Goal: Information Seeking & Learning: Learn about a topic

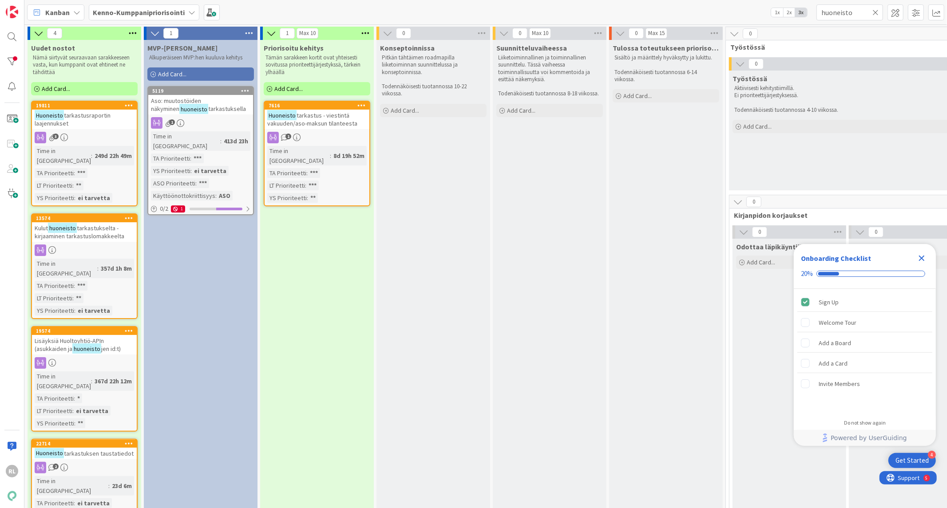
drag, startPoint x: 857, startPoint y: 7, endPoint x: 713, endPoint y: 25, distance: 145.4
click at [709, 23] on div "Kanban Kenno-Kumppanipriorisointi 1x 2x 3x huoneisto" at bounding box center [485, 12] width 923 height 24
click at [842, 7] on input "huoneisto" at bounding box center [849, 12] width 67 height 16
type input "h"
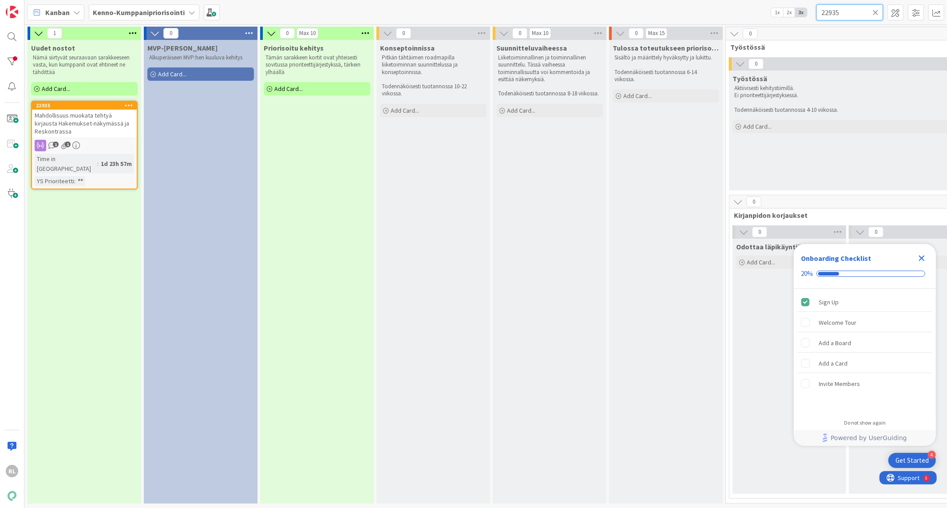
type input "22935"
click at [109, 118] on div "Mahdollisuus muokata tehtyä kirjausta Hakemukset-näkymässä ja Reskontrassa" at bounding box center [84, 124] width 105 height 28
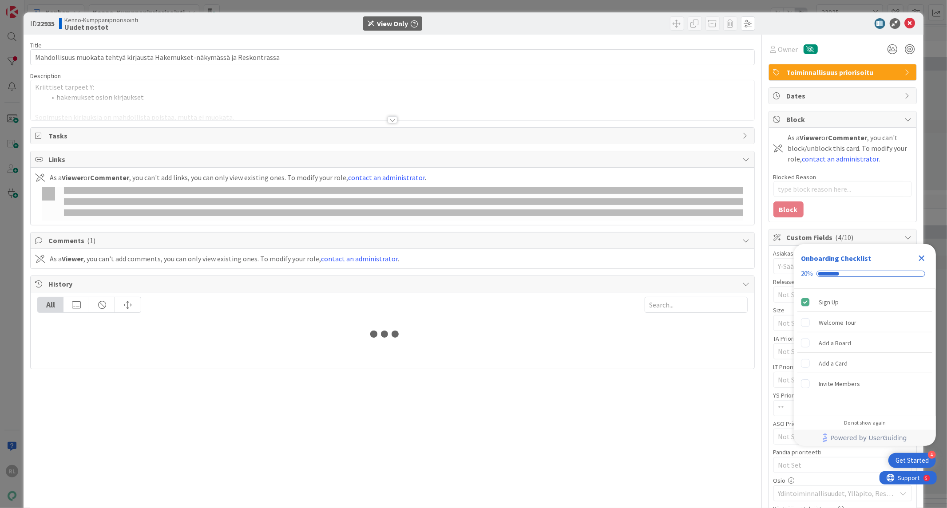
type textarea "x"
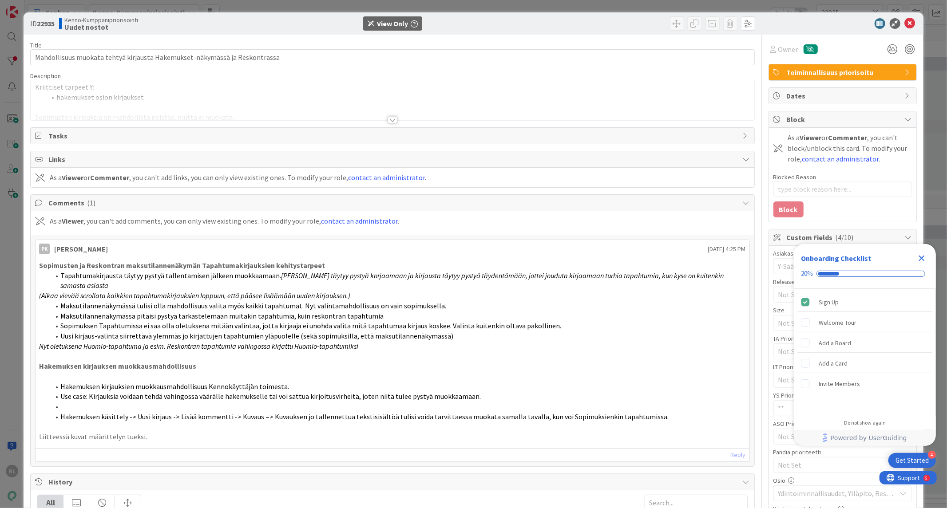
click at [391, 117] on div at bounding box center [393, 119] width 10 height 7
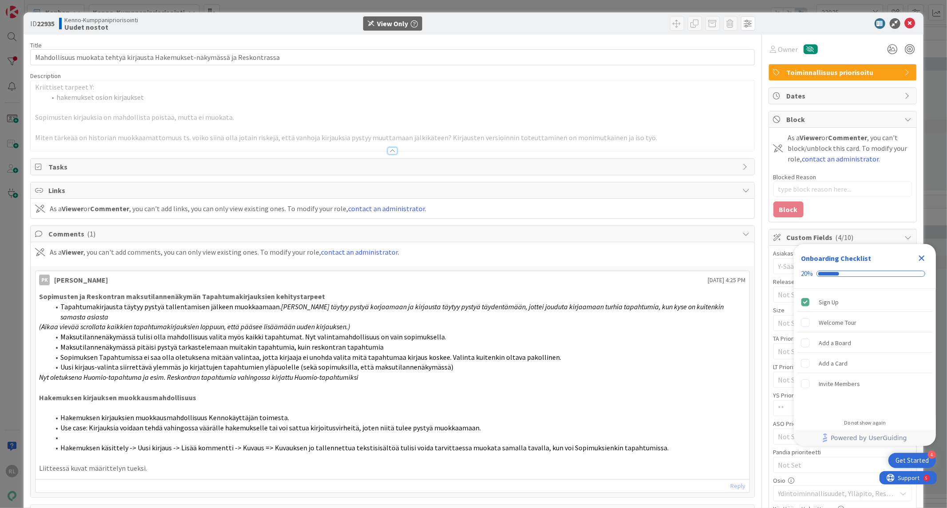
scroll to position [82, 0]
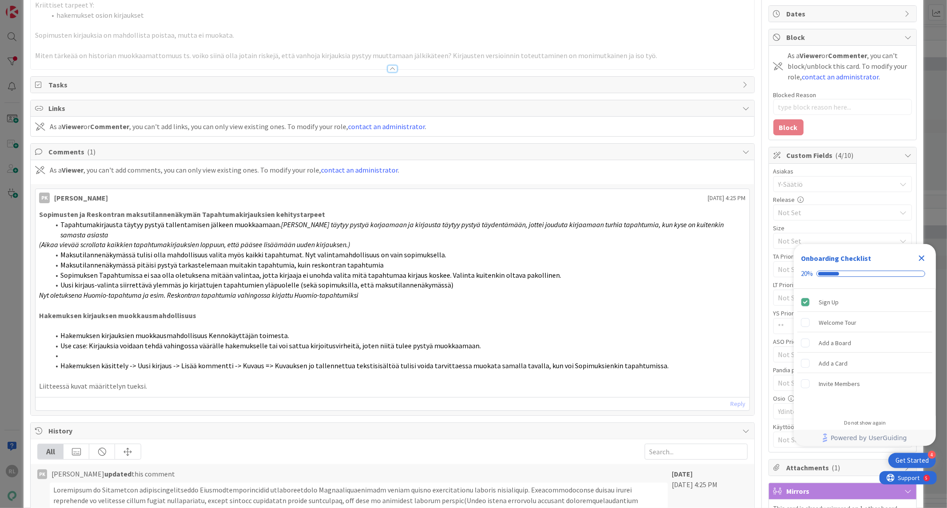
drag, startPoint x: 54, startPoint y: 392, endPoint x: 91, endPoint y: 339, distance: 64.3
click at [54, 392] on div "Sopimusten ja Reskontran maksutilannenäkymän Tapahtumakirjauksien kehitystarpee…" at bounding box center [392, 300] width 713 height 189
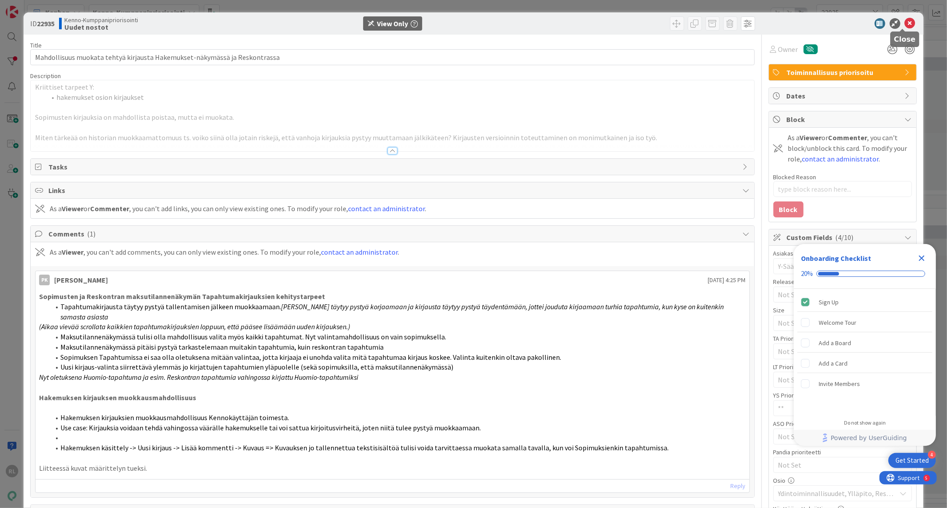
click at [905, 20] on icon at bounding box center [910, 23] width 11 height 11
